Goal: Navigation & Orientation: Find specific page/section

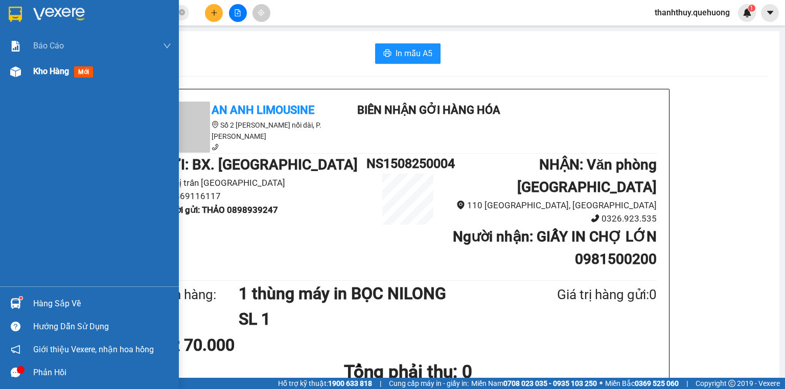
click at [61, 64] on div "Kho hàng mới" at bounding box center [102, 72] width 138 height 26
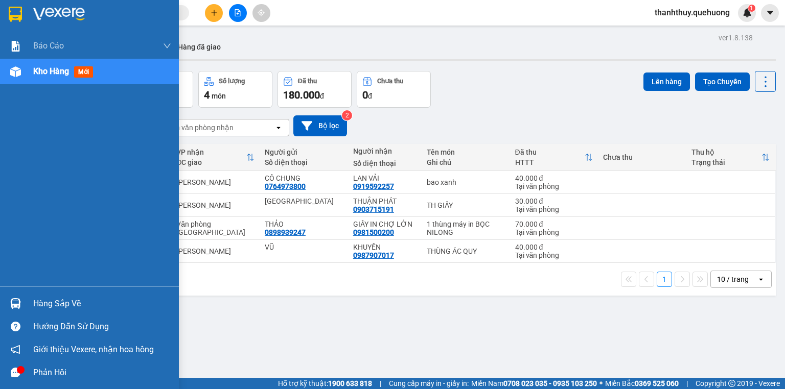
click at [49, 73] on span "Kho hàng" at bounding box center [51, 71] width 36 height 10
